Goal: Task Accomplishment & Management: Use online tool/utility

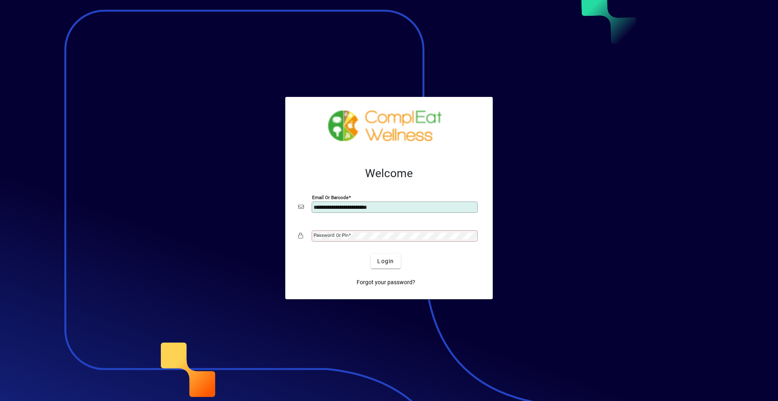
type input "**********"
click at [371, 254] on button "Login" at bounding box center [386, 261] width 30 height 15
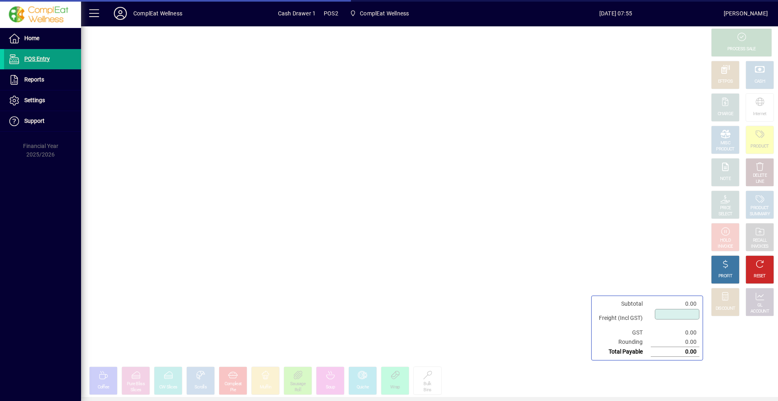
type input "****"
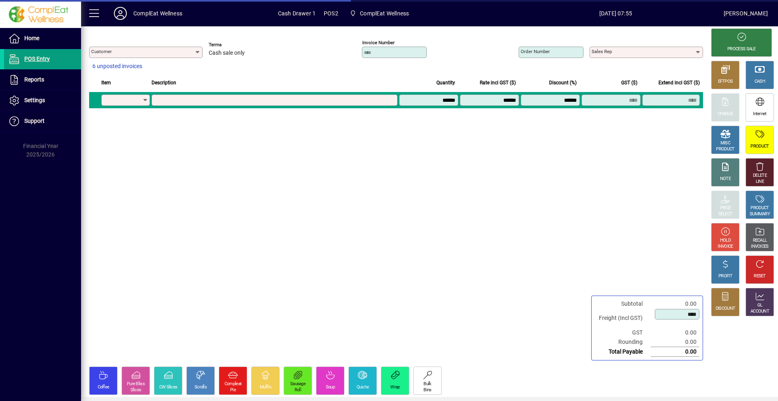
type input "**********"
